Goal: Information Seeking & Learning: Learn about a topic

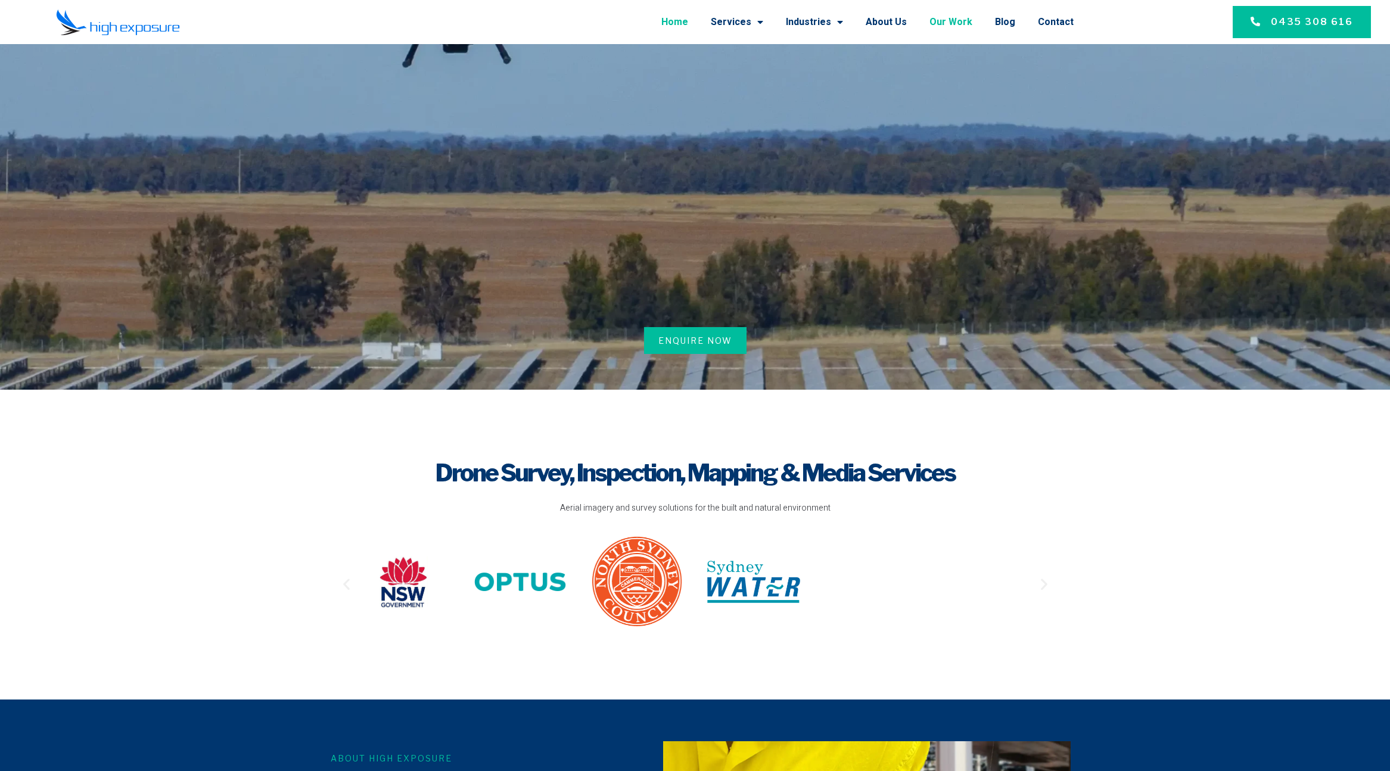
click at [965, 20] on link "Our Work" at bounding box center [950, 22] width 43 height 31
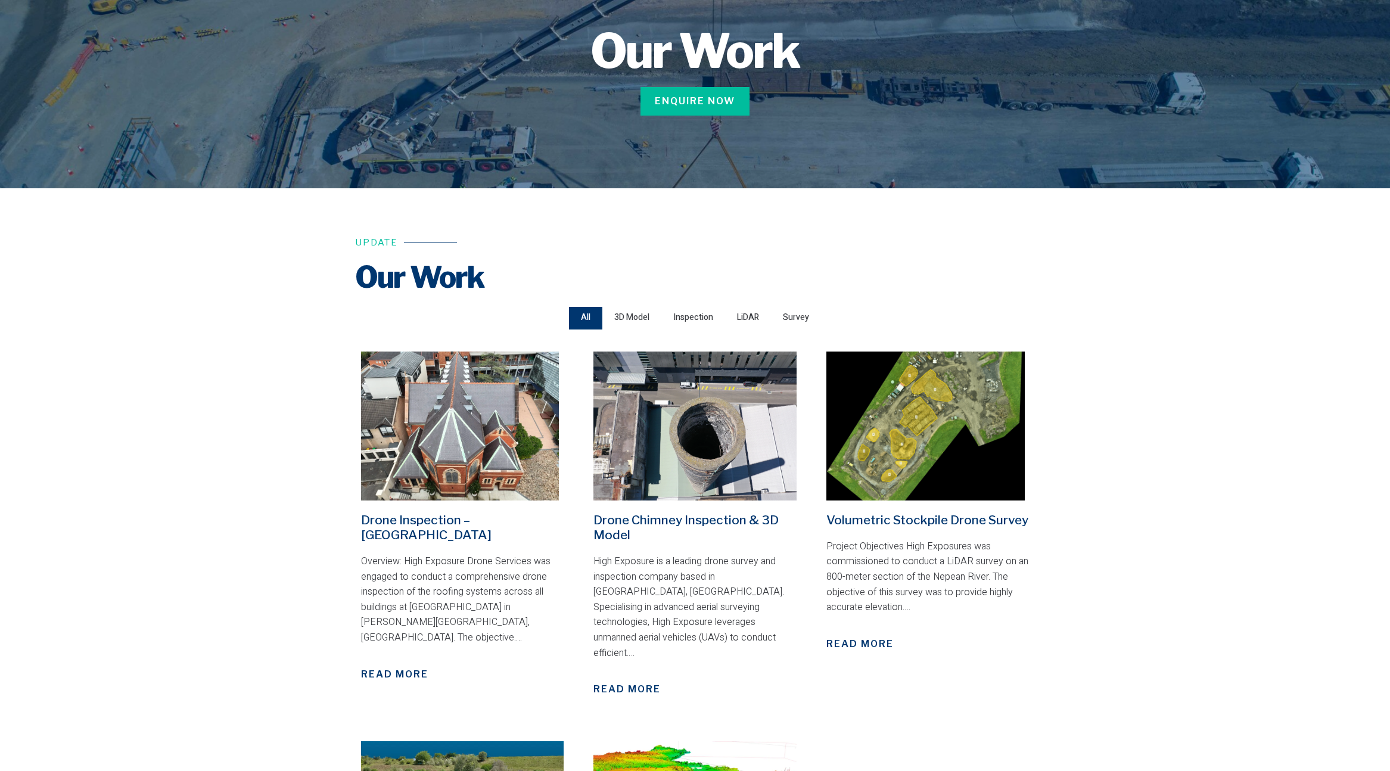
scroll to position [284, 0]
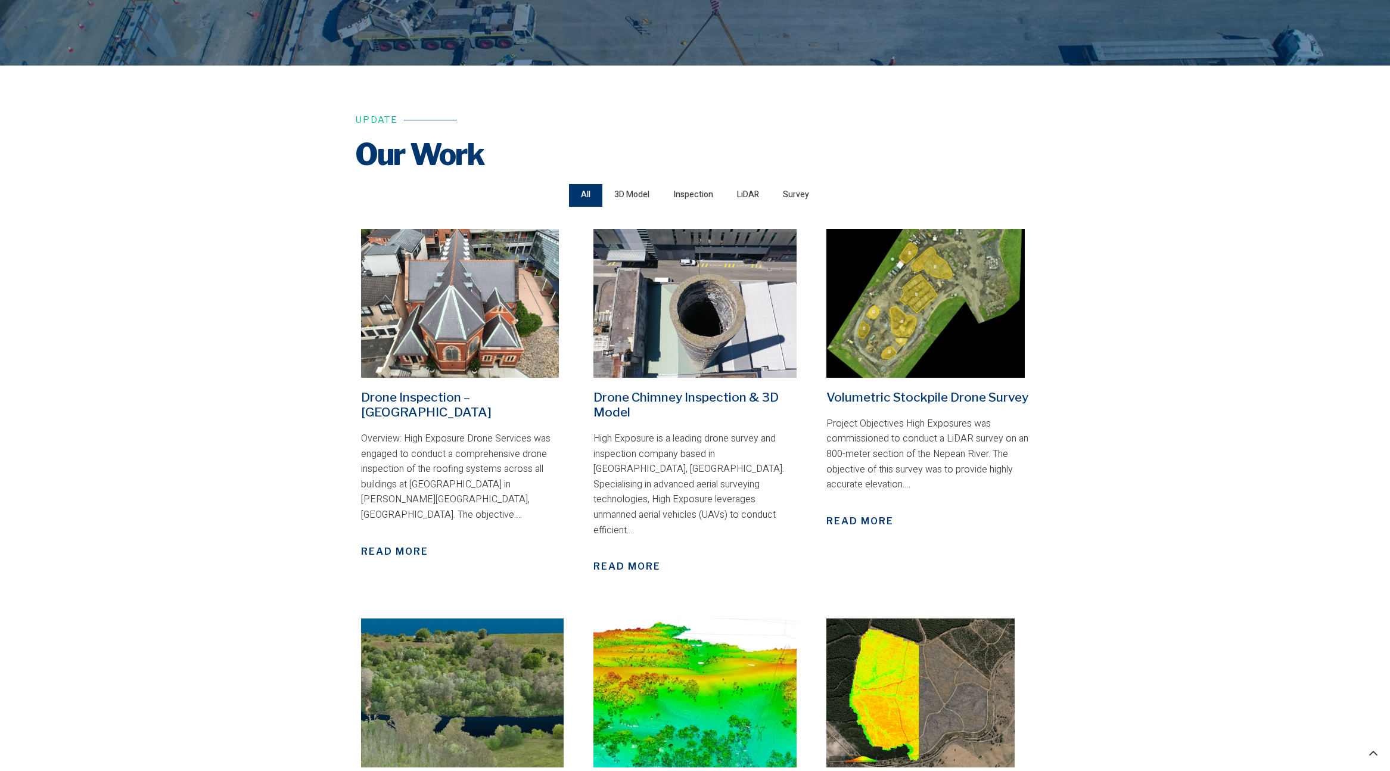
click at [611, 194] on div "3D Model" at bounding box center [631, 195] width 59 height 23
click at [0, 0] on input "3D Model" at bounding box center [0, 0] width 0 height 0
click at [696, 200] on span "Inspection" at bounding box center [693, 195] width 40 height 16
click at [0, 0] on input "Inspection" at bounding box center [0, 0] width 0 height 0
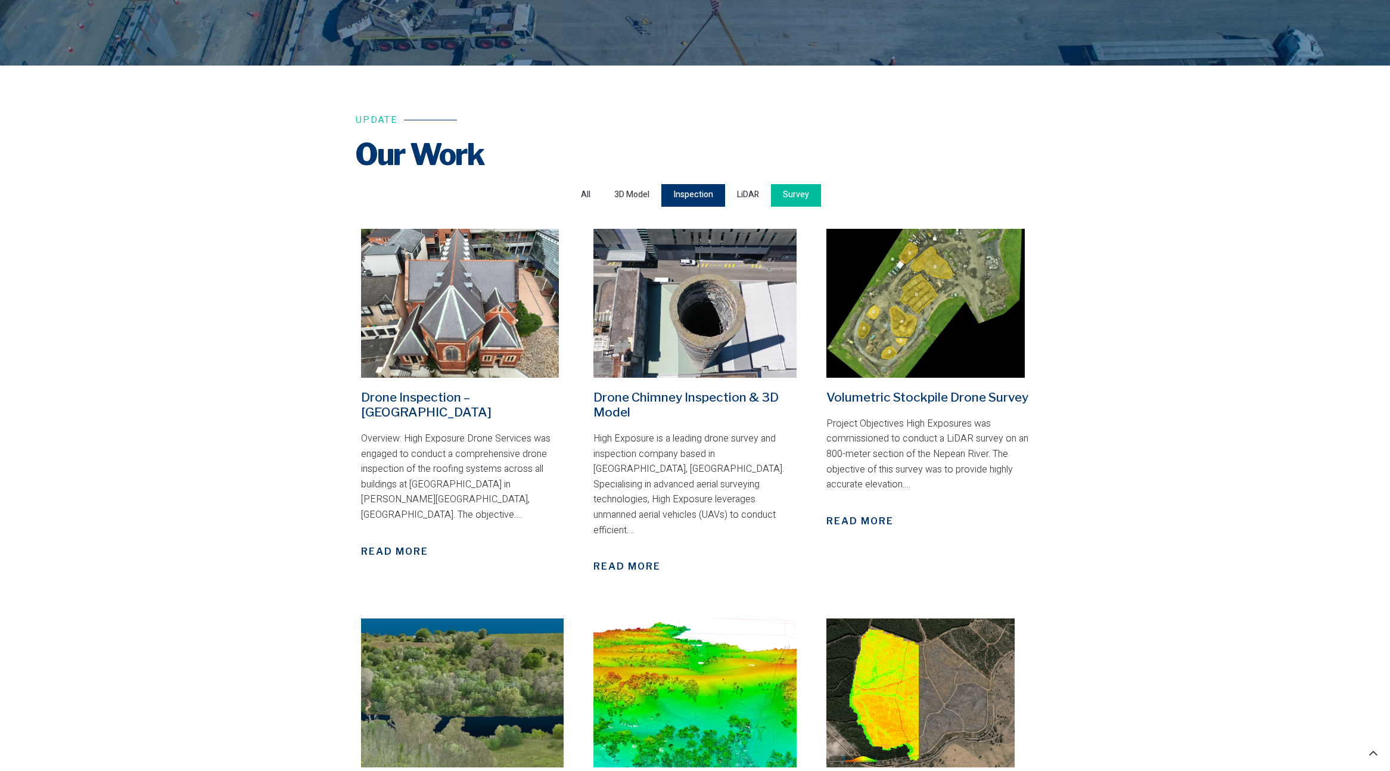
click at [789, 196] on span "Survey" at bounding box center [796, 195] width 26 height 16
click at [0, 0] on input "Survey" at bounding box center [0, 0] width 0 height 0
click at [591, 192] on div "All" at bounding box center [585, 195] width 33 height 23
click at [0, 0] on input "All" at bounding box center [0, 0] width 0 height 0
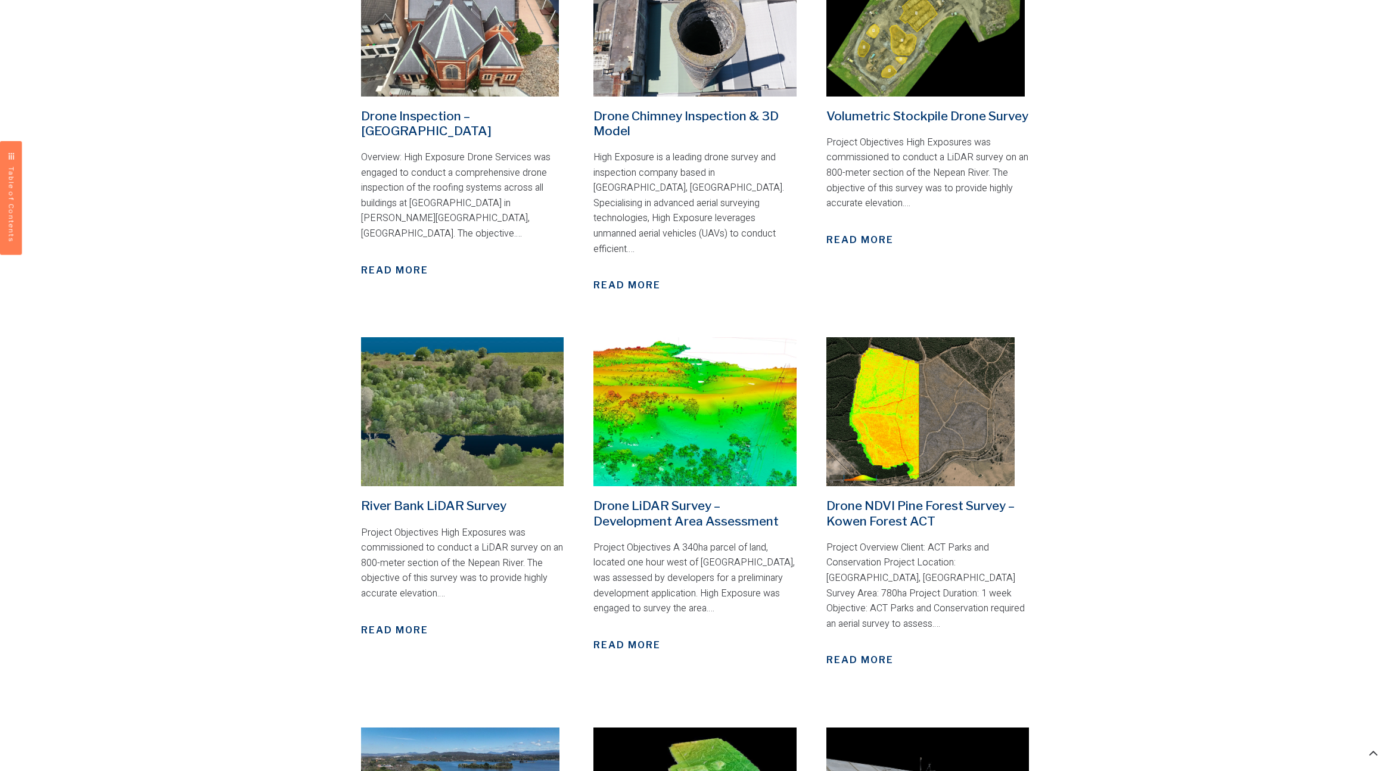
scroll to position [687, 0]
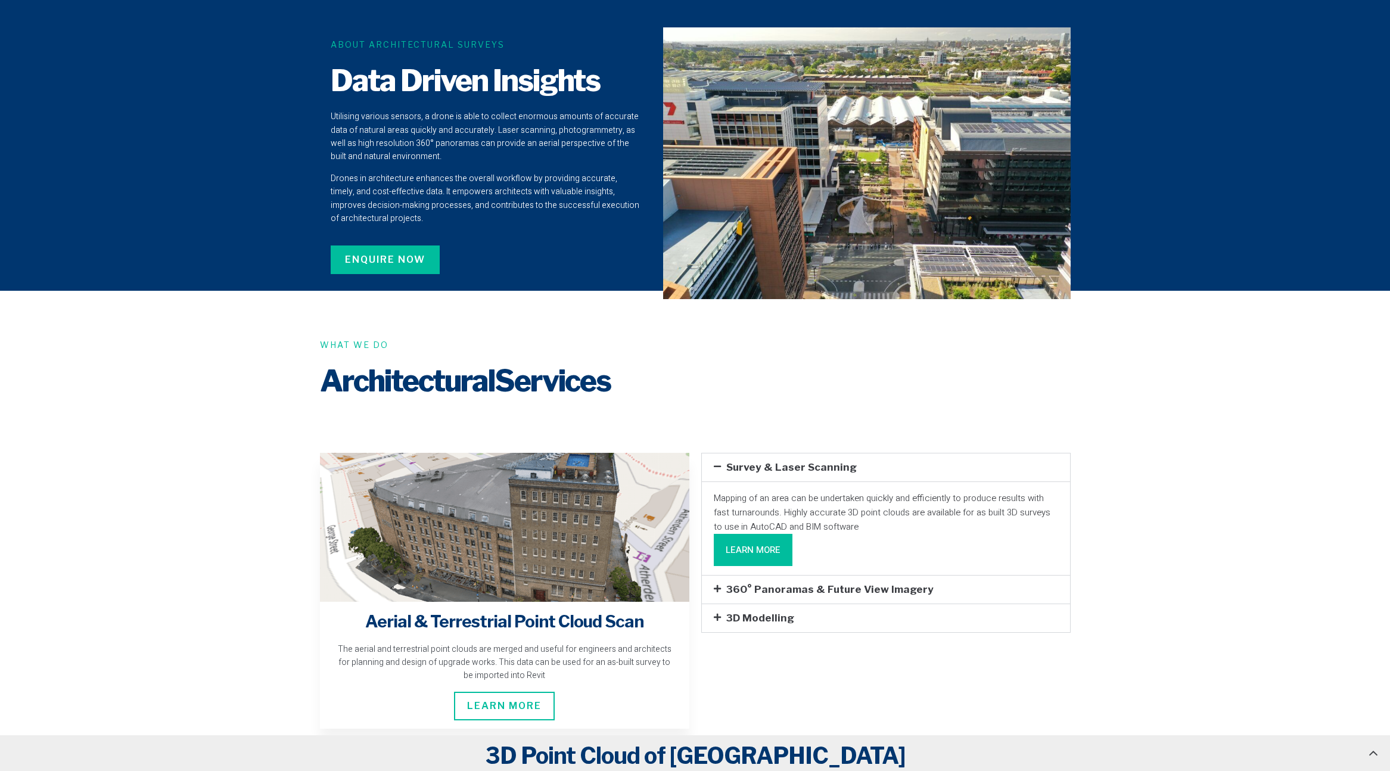
scroll to position [1111, 0]
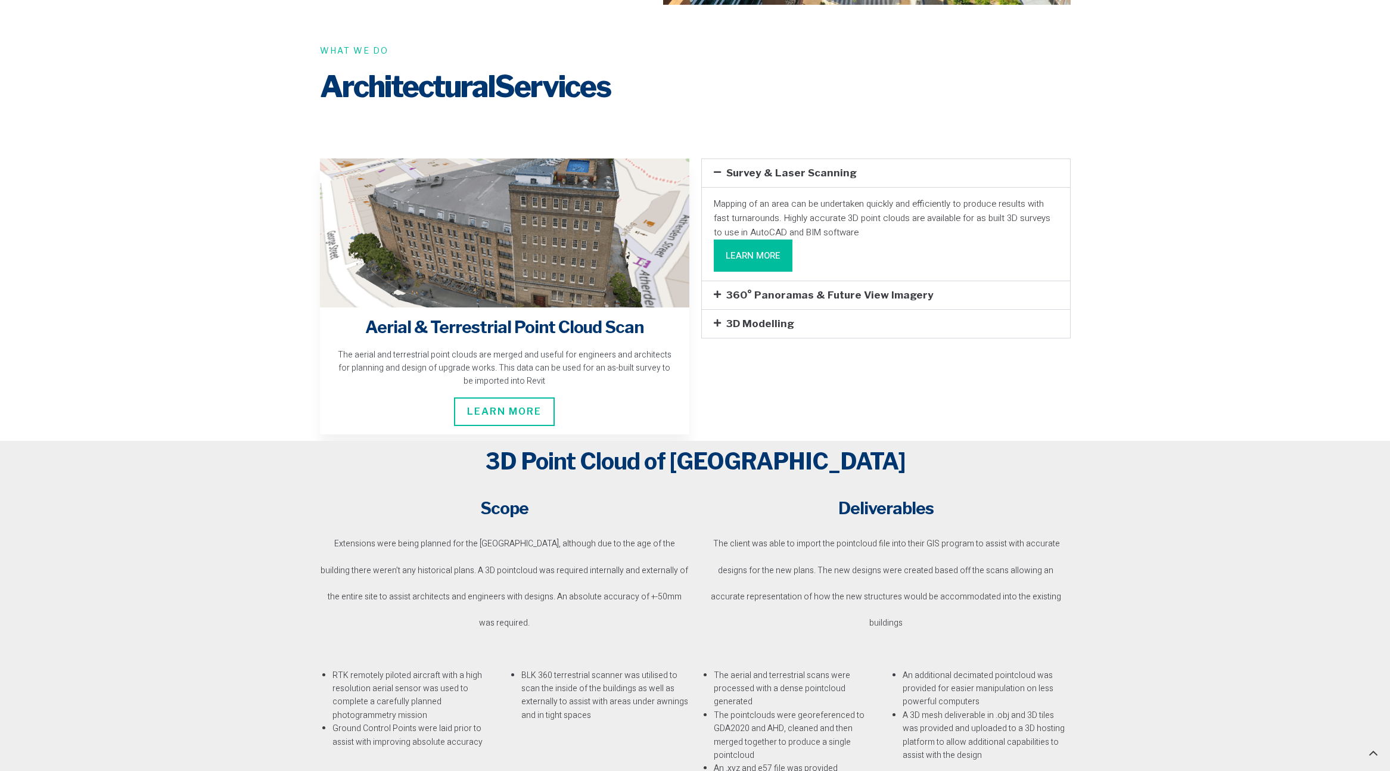
click at [766, 283] on div "360° Panoramas & Future View Imagery" at bounding box center [886, 295] width 368 height 28
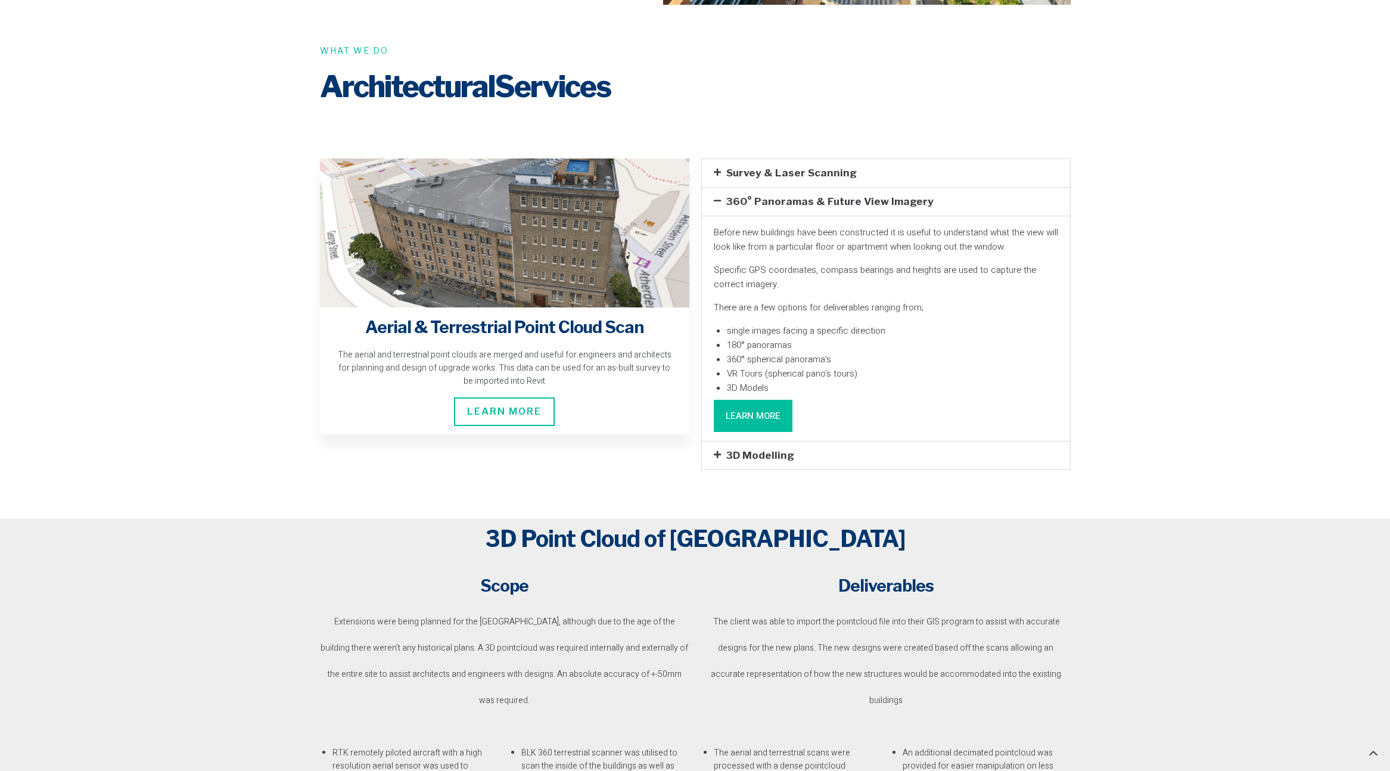
click at [761, 400] on link "Learn More" at bounding box center [753, 416] width 79 height 32
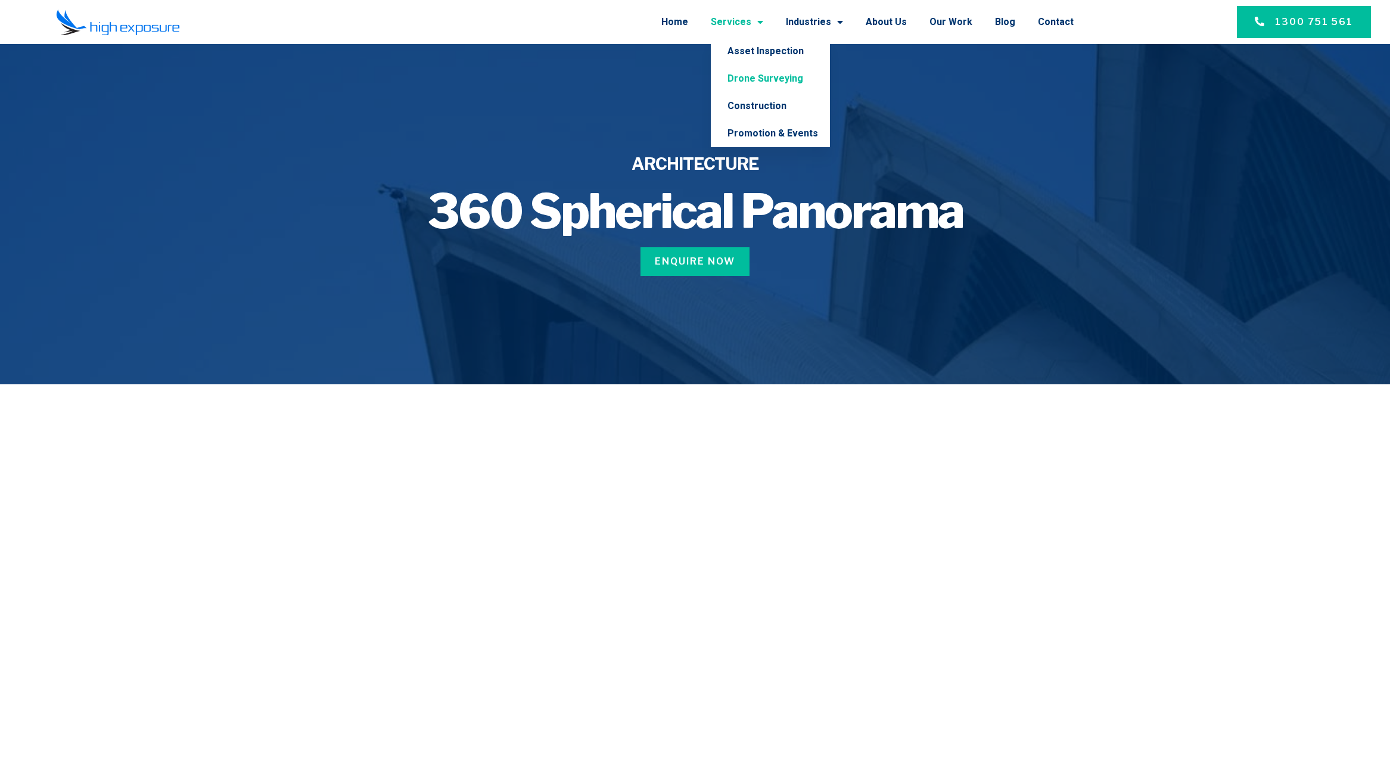
click at [757, 80] on link "Drone Surveying" at bounding box center [770, 78] width 119 height 27
